Goal: Task Accomplishment & Management: Manage account settings

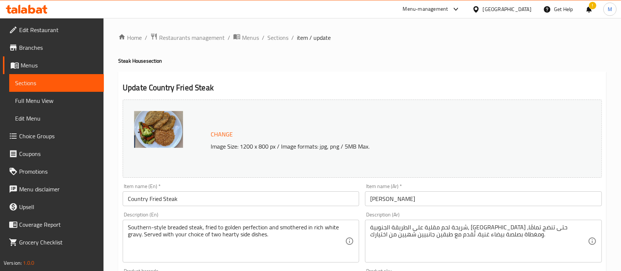
drag, startPoint x: 33, startPoint y: 18, endPoint x: 28, endPoint y: 5, distance: 13.6
click at [28, 5] on div "Menu-management Egypt Get Help ! M" at bounding box center [310, 9] width 621 height 18
click at [28, 5] on icon at bounding box center [27, 9] width 42 height 9
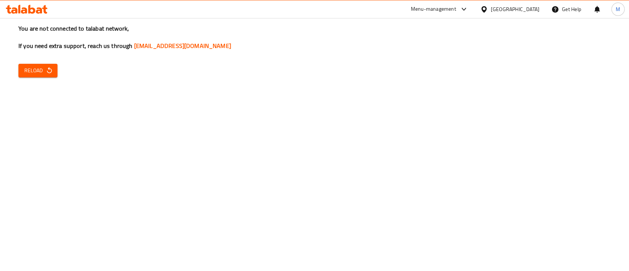
click at [32, 60] on div "You are not connected to talabat network, If you need extra support, reach us t…" at bounding box center [314, 135] width 629 height 271
click at [36, 69] on span "Reload" at bounding box center [37, 70] width 27 height 9
click at [35, 74] on span "Reload" at bounding box center [37, 70] width 27 height 9
click at [32, 71] on span "Reload" at bounding box center [37, 70] width 27 height 9
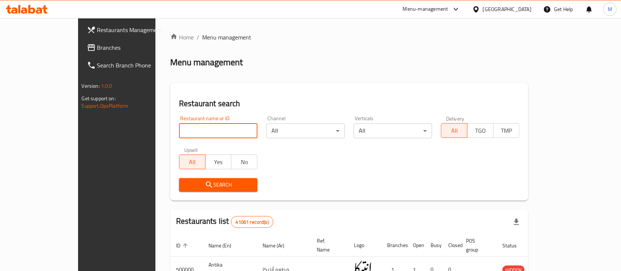
drag, startPoint x: 0, startPoint y: 0, endPoint x: 191, endPoint y: 128, distance: 230.3
click at [191, 128] on input "search" at bounding box center [218, 130] width 78 height 15
type input "farog"
click button "Search" at bounding box center [218, 185] width 78 height 14
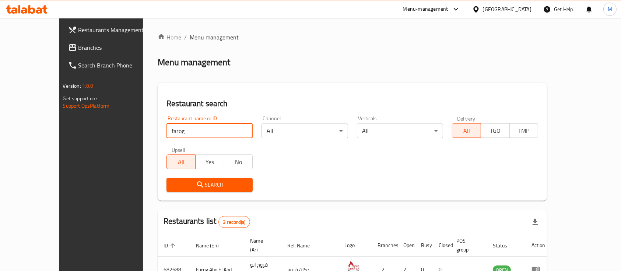
scroll to position [94, 0]
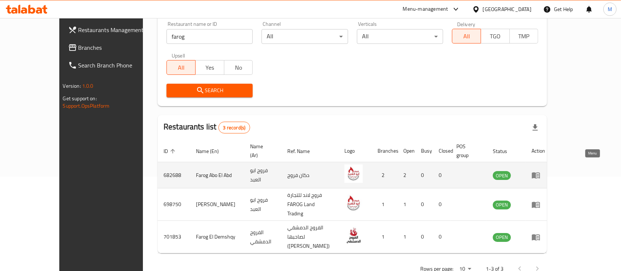
click at [540, 172] on icon "enhanced table" at bounding box center [536, 175] width 8 height 6
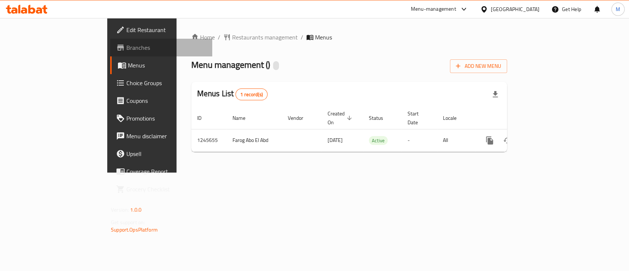
click at [126, 49] on span "Branches" at bounding box center [166, 47] width 80 height 9
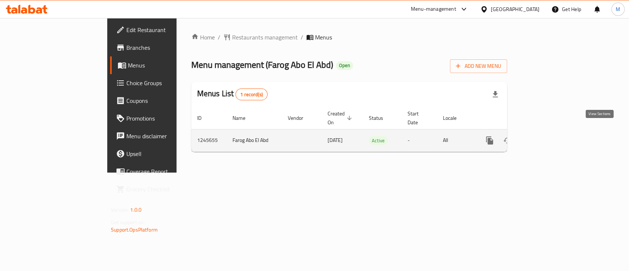
click at [547, 136] on icon "enhanced table" at bounding box center [542, 140] width 9 height 9
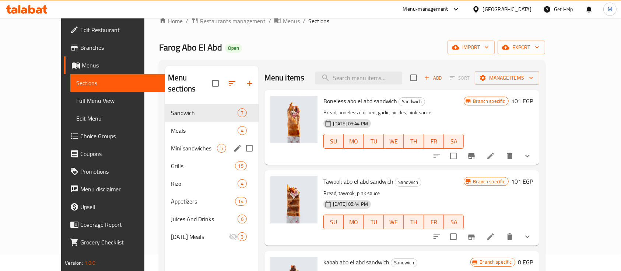
scroll to position [14, 0]
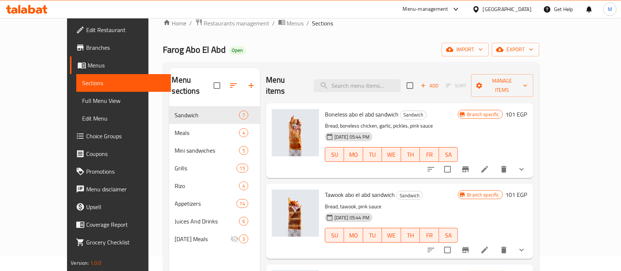
click at [27, 13] on icon at bounding box center [24, 10] width 6 height 6
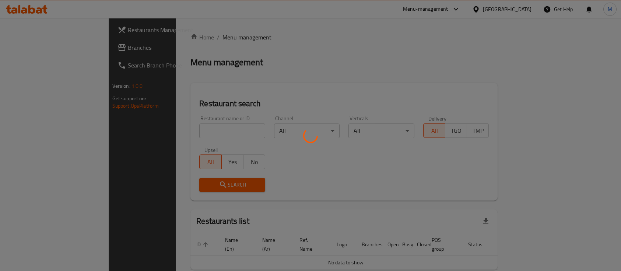
scroll to position [14, 0]
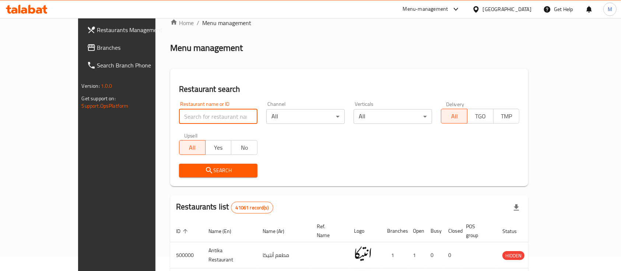
click at [204, 120] on input "search" at bounding box center [218, 116] width 78 height 15
type input "5 roosters"
click button "Search" at bounding box center [218, 171] width 78 height 14
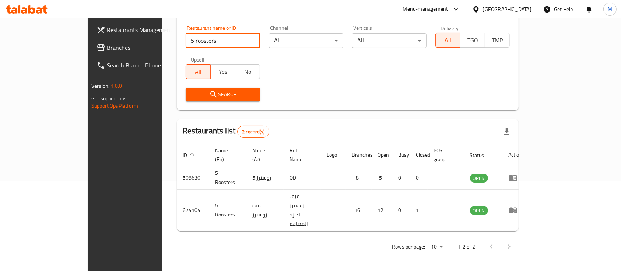
scroll to position [69, 0]
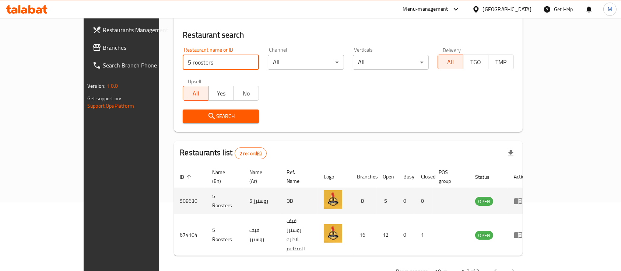
click at [174, 198] on td "508630" at bounding box center [190, 201] width 32 height 26
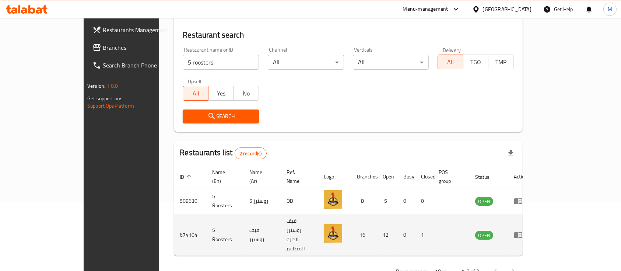
click at [174, 221] on td "674104" at bounding box center [190, 235] width 32 height 42
copy td "674104"
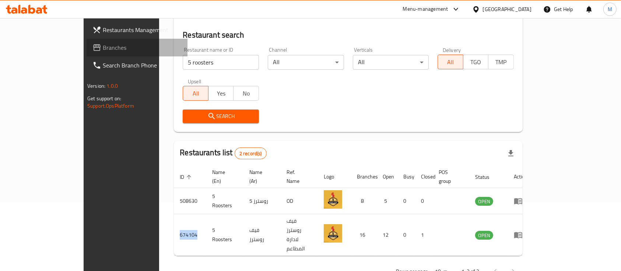
click at [103, 47] on span "Branches" at bounding box center [142, 47] width 79 height 9
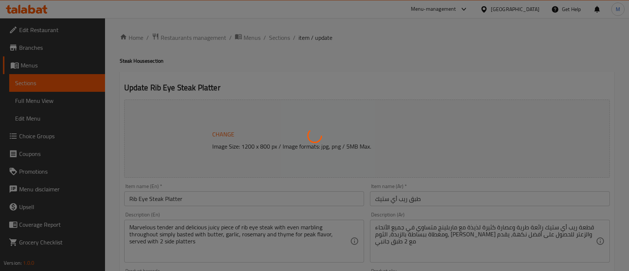
type input "إختيارك من الحجم:"
type input "1"
type input "اختيارك من الإضافات:"
type input "0"
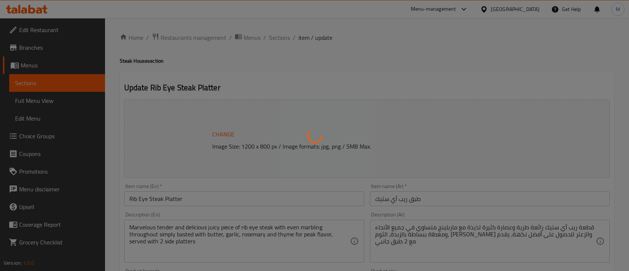
type input "1"
type input "الأطباق الجانبية:"
type input "2"
type input "إضافة طبق جانبي"
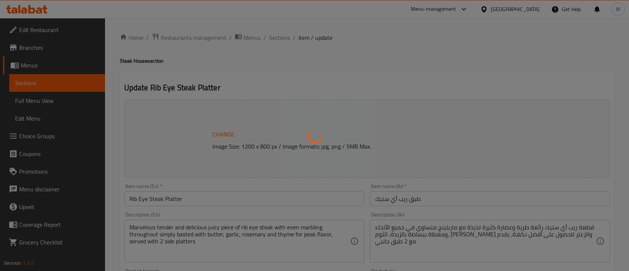
type input "0"
type input "5"
type input "إختيارك من درجة طهي اللحم:"
type input "1"
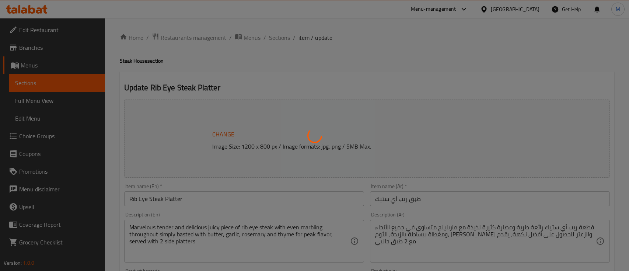
type input "إختيارك من الصوص:"
type input "1"
type input "أضافة صوص:"
type input "0"
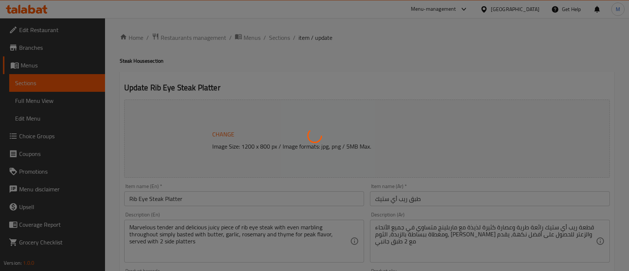
type input "0"
